Goal: Transaction & Acquisition: Purchase product/service

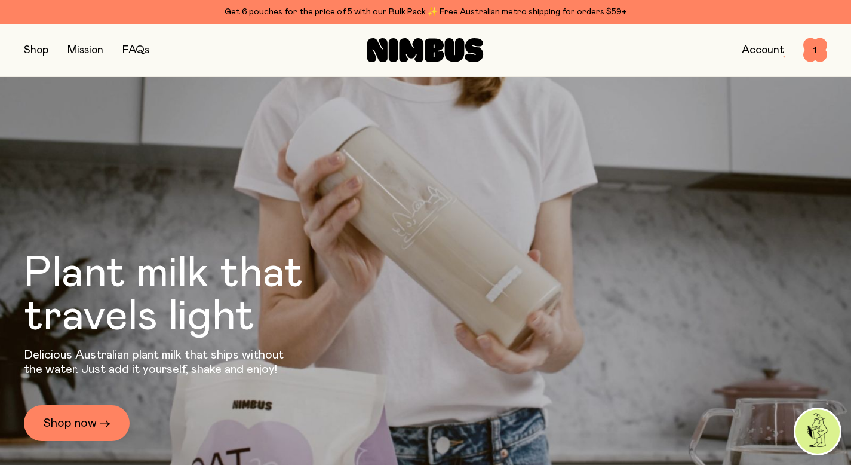
click at [27, 47] on button "button" at bounding box center [36, 50] width 24 height 17
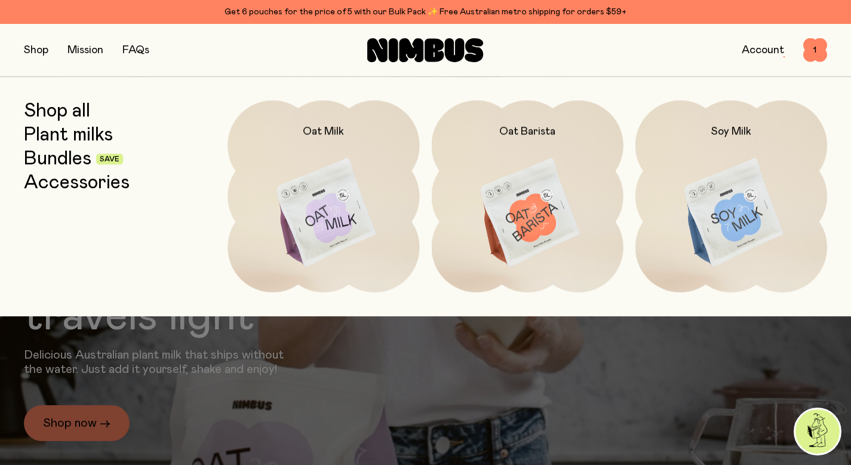
click at [60, 106] on link "Shop all" at bounding box center [57, 111] width 66 height 22
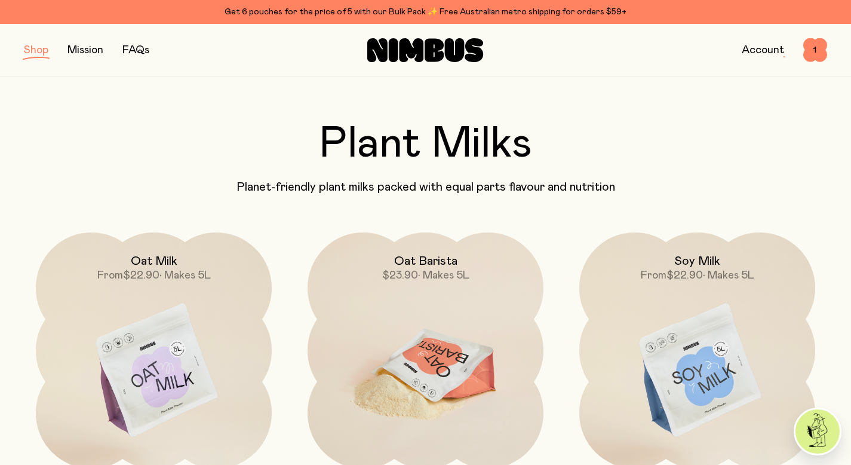
scroll to position [75, 0]
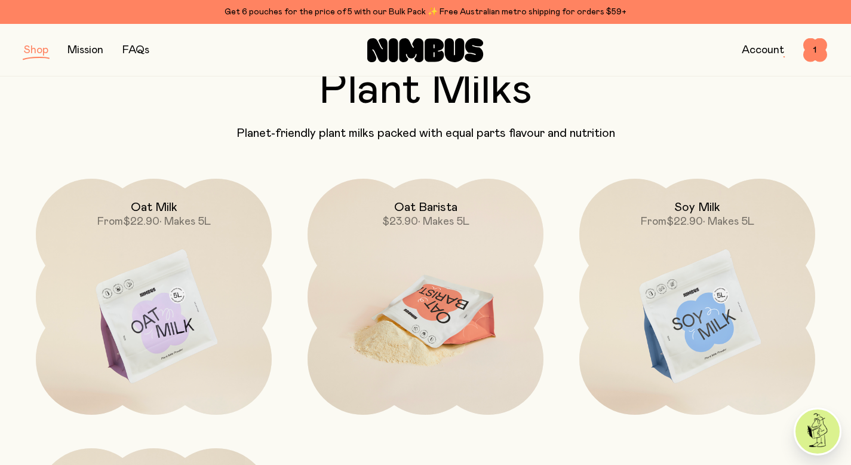
click at [444, 296] on img at bounding box center [426, 317] width 236 height 277
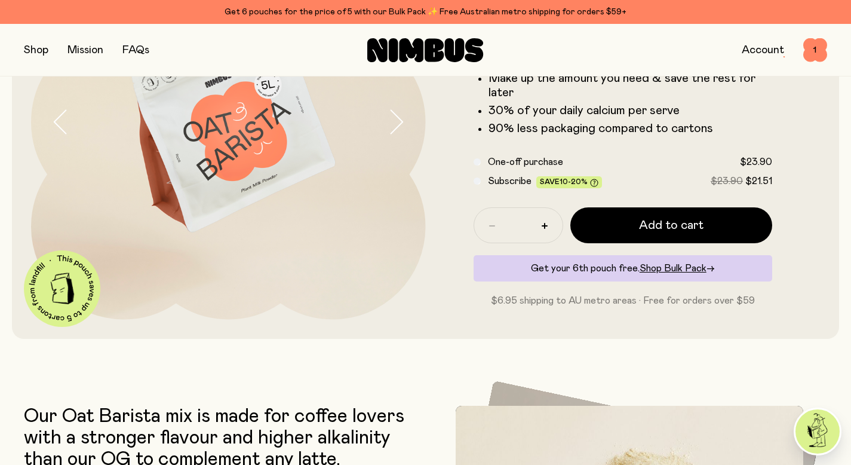
scroll to position [186, 0]
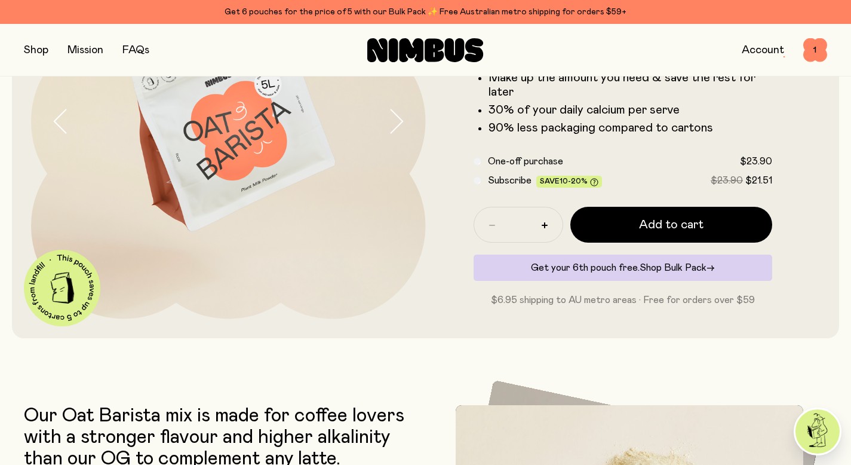
click at [677, 268] on span "Shop Bulk Pack" at bounding box center [673, 268] width 67 height 10
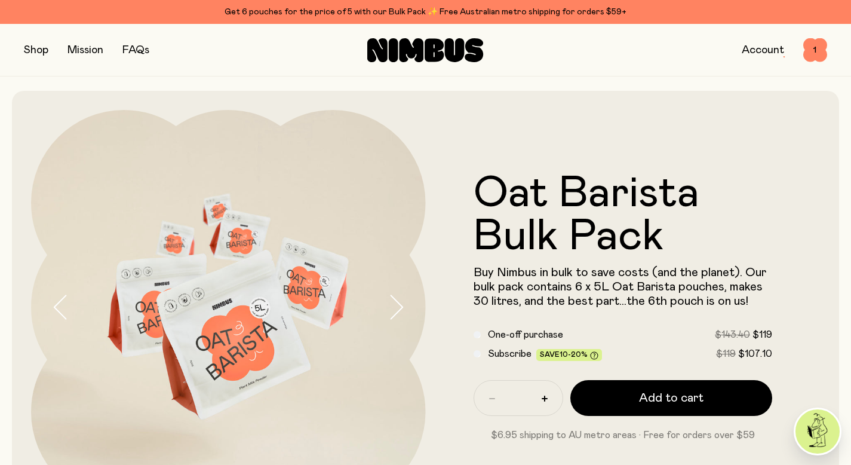
click at [41, 44] on button "button" at bounding box center [36, 50] width 24 height 17
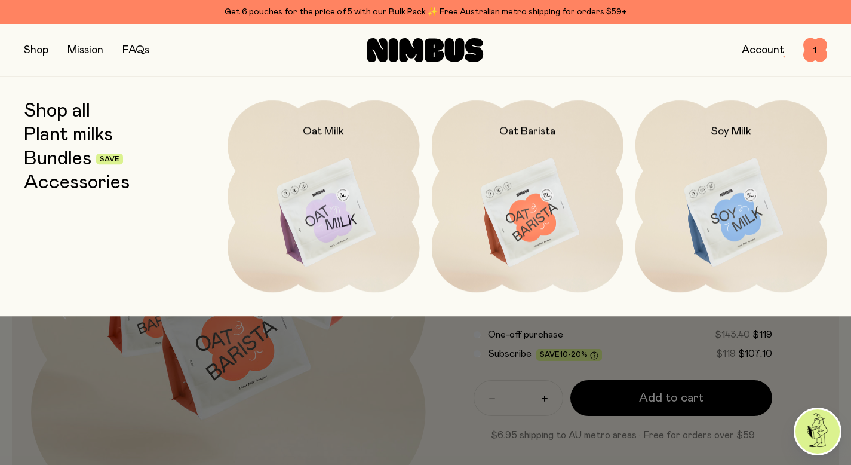
click at [66, 160] on link "Bundles" at bounding box center [58, 159] width 68 height 22
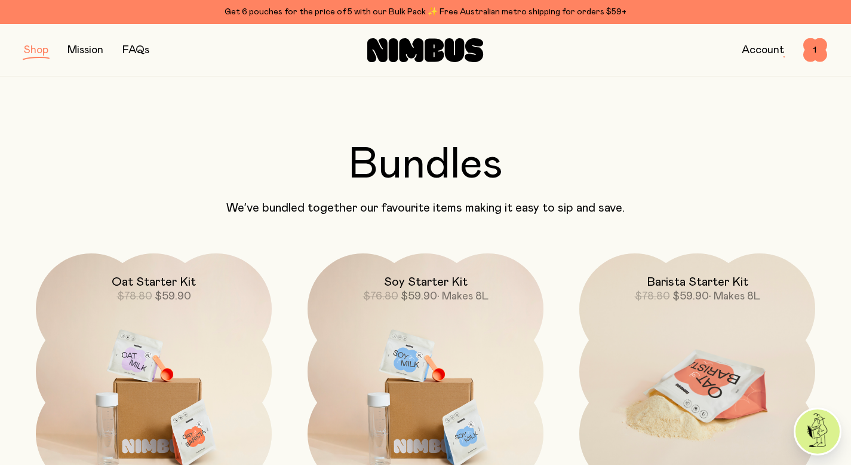
click at [661, 364] on img at bounding box center [698, 391] width 236 height 277
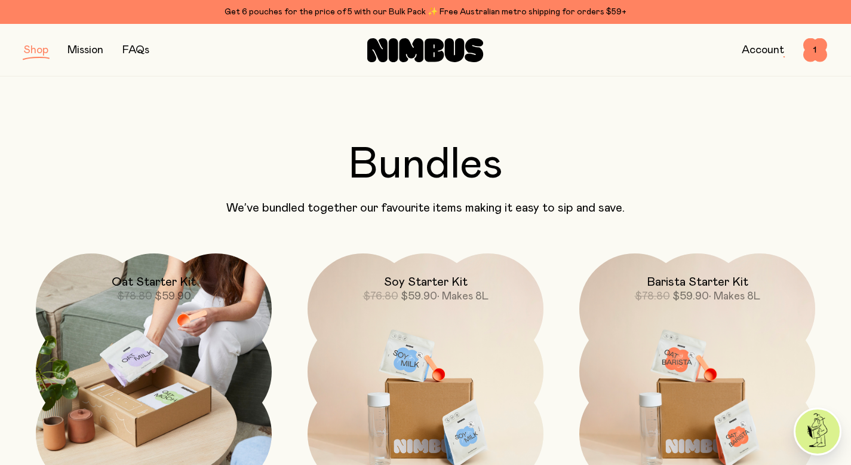
click at [207, 372] on img at bounding box center [154, 371] width 236 height 236
